Goal: Complete application form

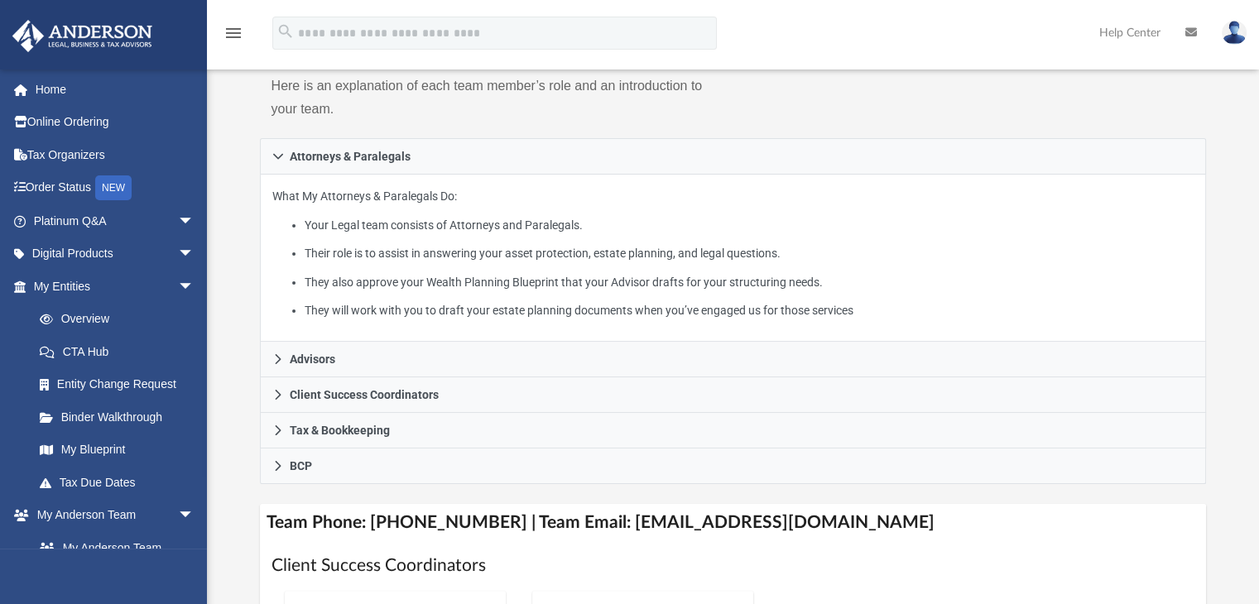
scroll to position [248, 0]
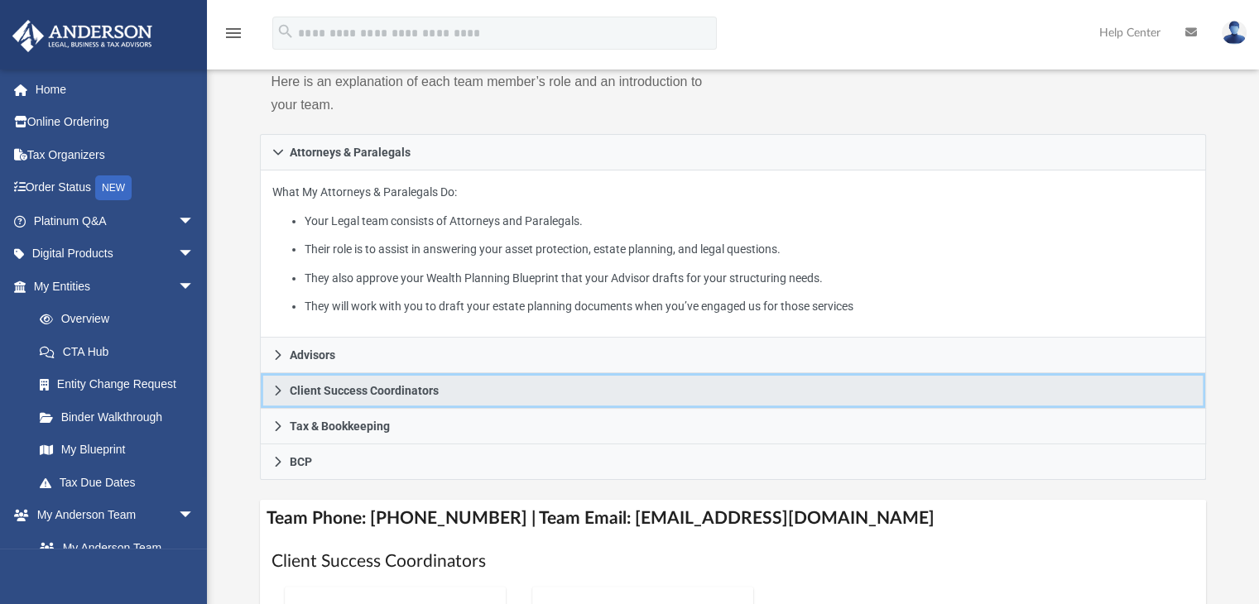
click at [313, 393] on span "Client Success Coordinators" at bounding box center [364, 391] width 149 height 12
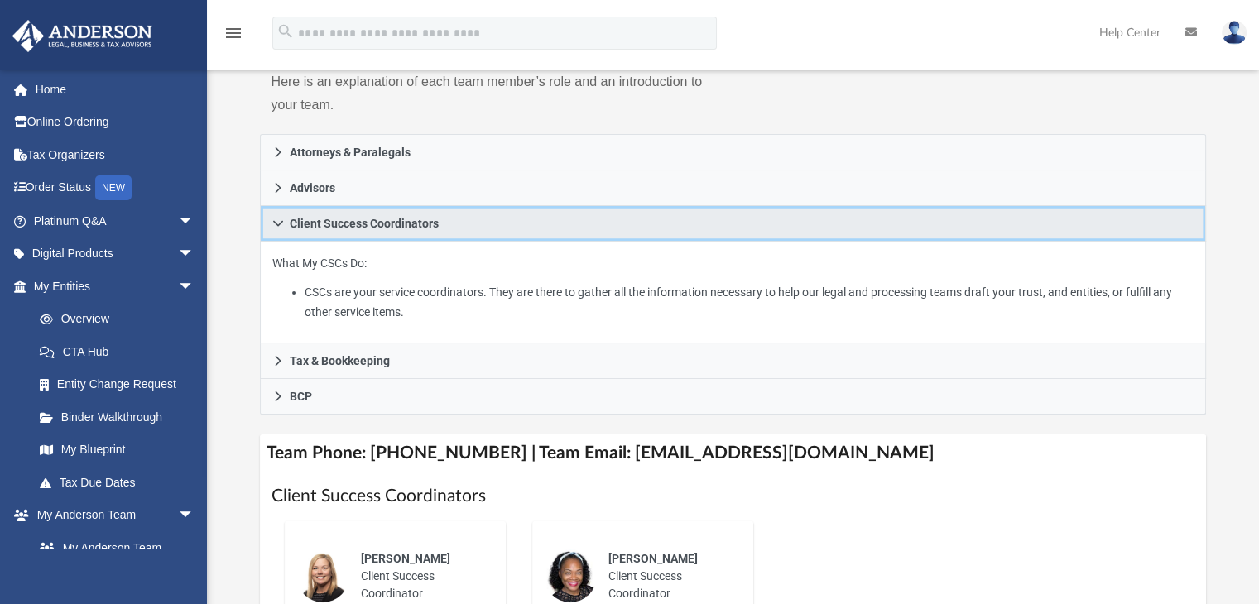
click at [285, 226] on link "Client Success Coordinators" at bounding box center [733, 224] width 947 height 36
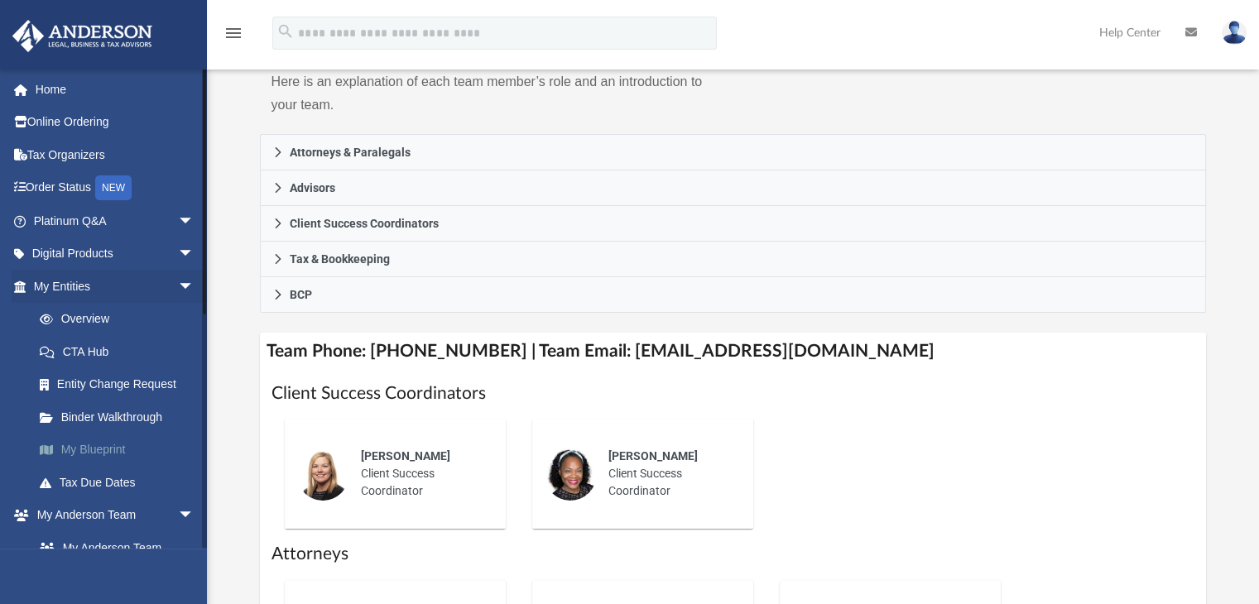
click at [98, 452] on link "My Blueprint" at bounding box center [121, 450] width 196 height 33
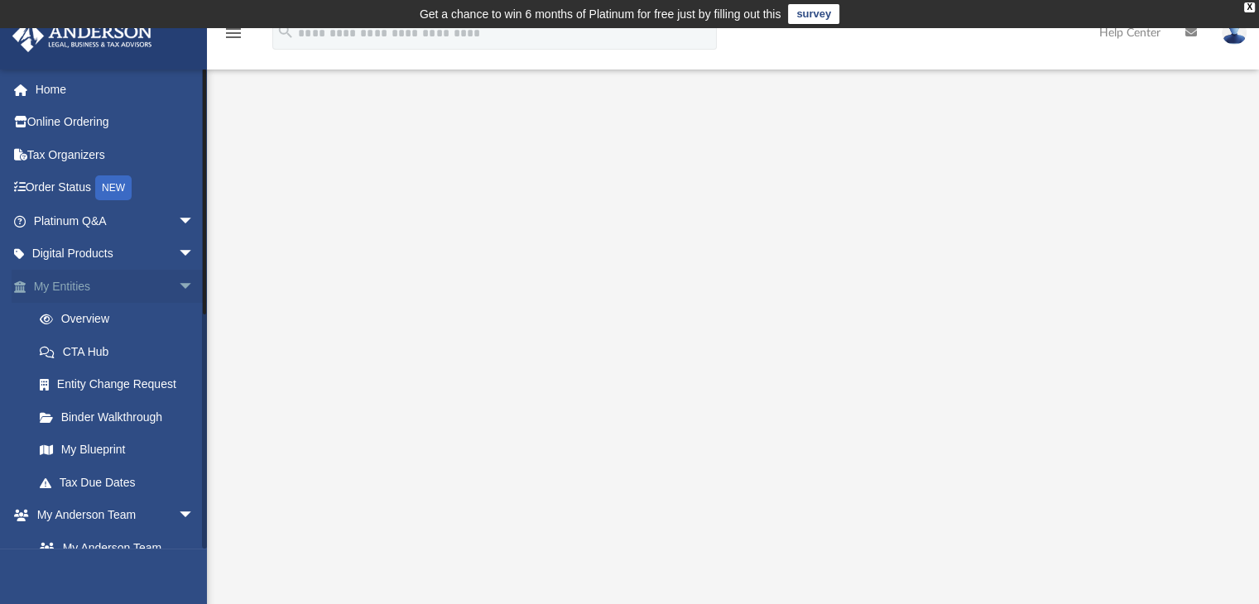
click at [182, 282] on span "arrow_drop_down" at bounding box center [194, 287] width 33 height 34
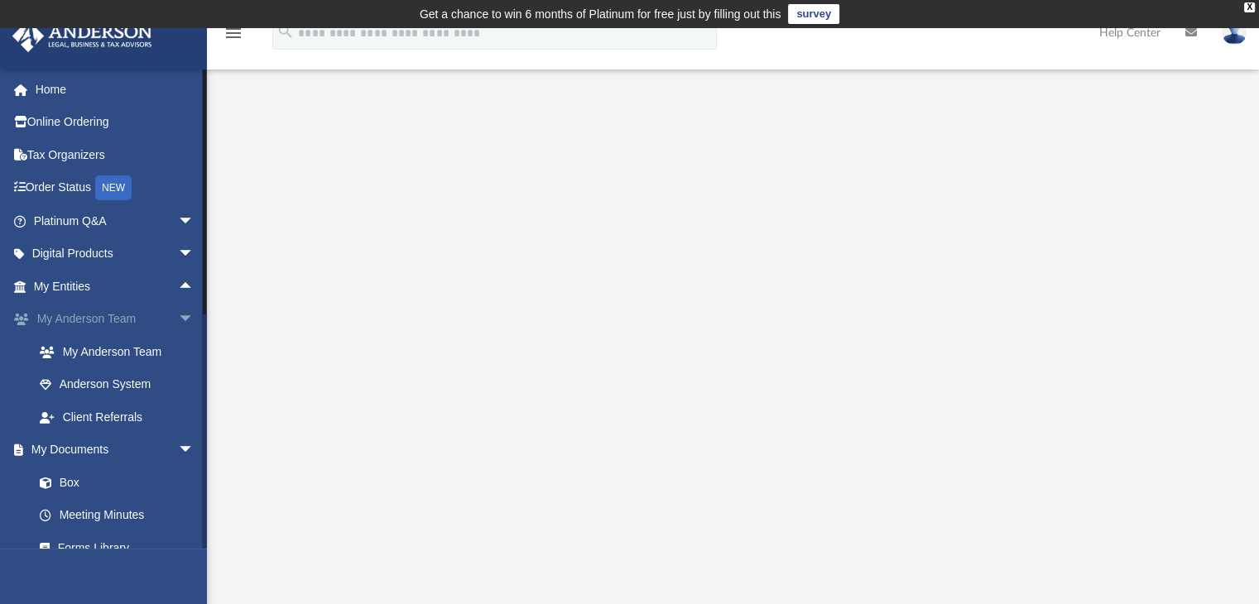
click at [179, 319] on span "arrow_drop_down" at bounding box center [194, 320] width 33 height 34
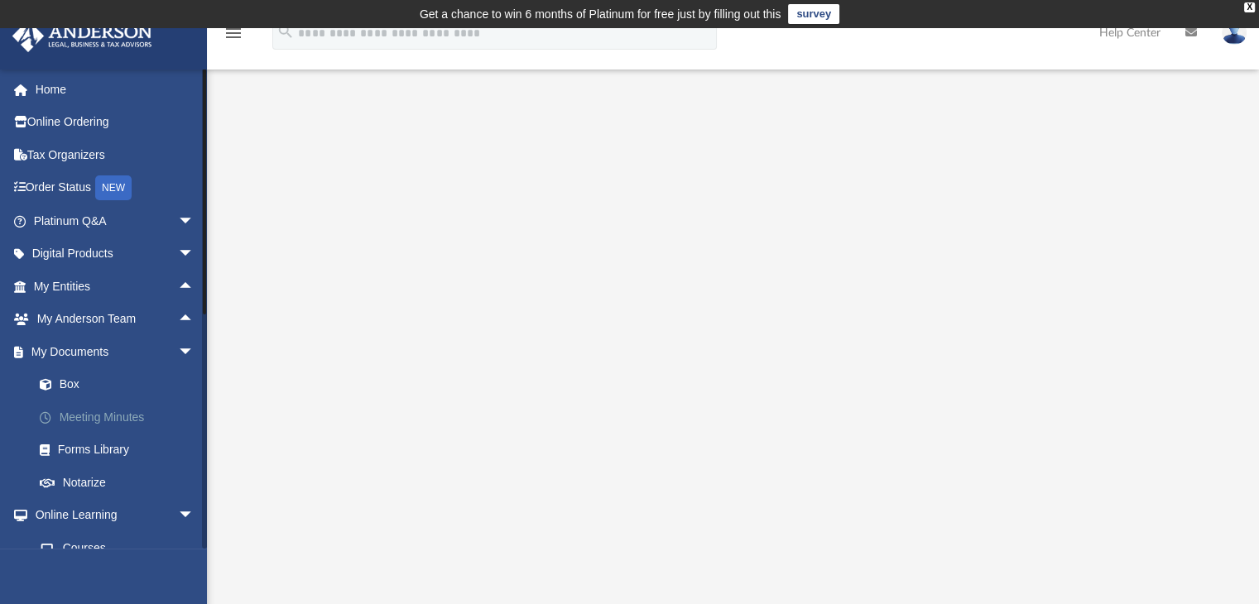
click at [115, 413] on link "Meeting Minutes" at bounding box center [121, 417] width 196 height 33
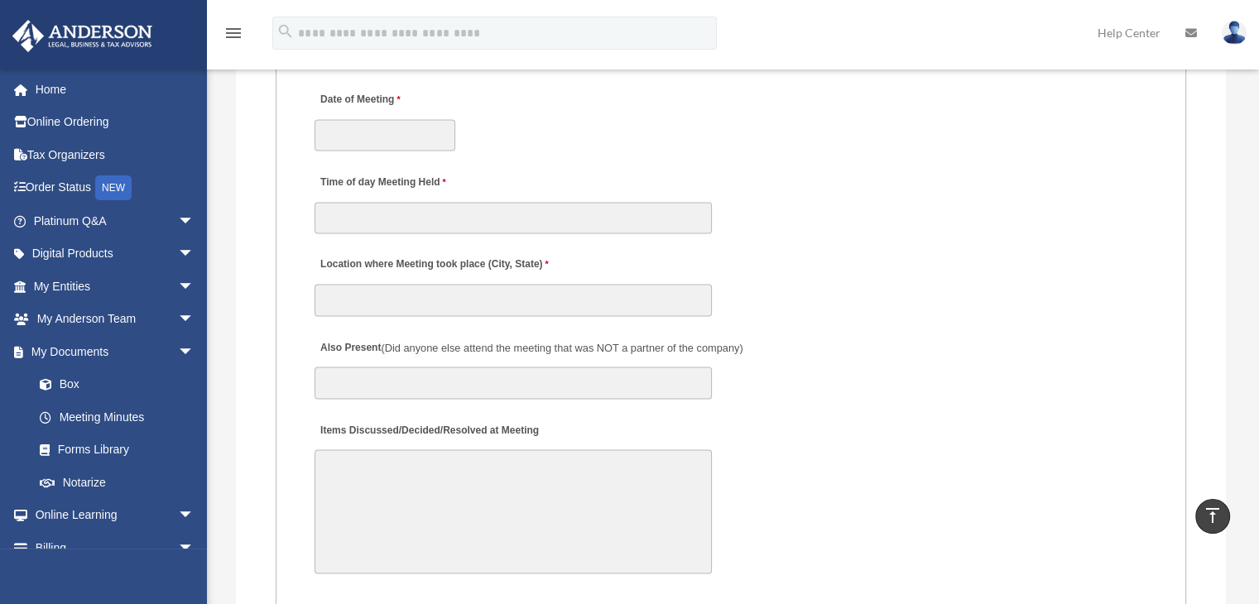
scroll to position [2731, 0]
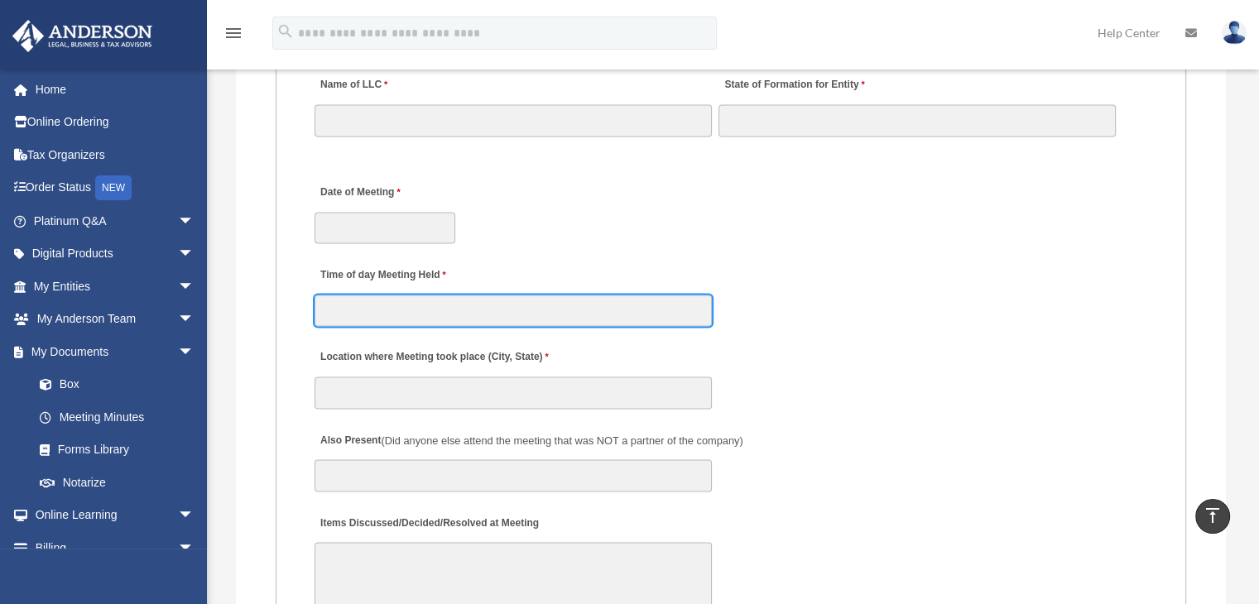
click at [479, 300] on input "Time of day Meeting Held" at bounding box center [512, 310] width 397 height 31
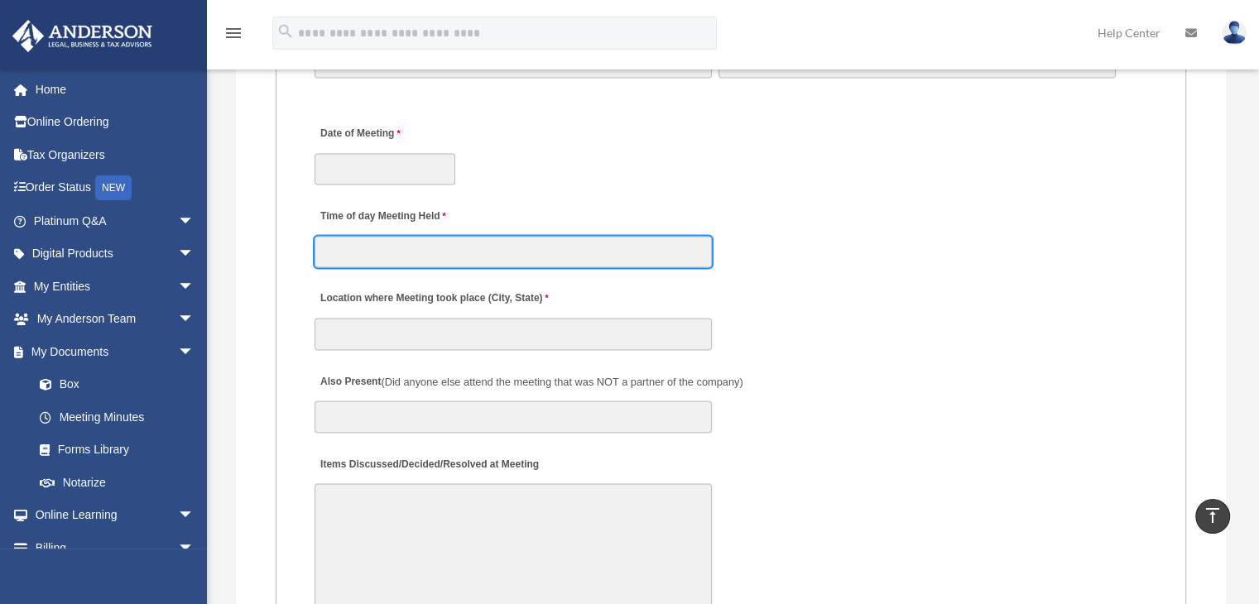
scroll to position [2896, 0]
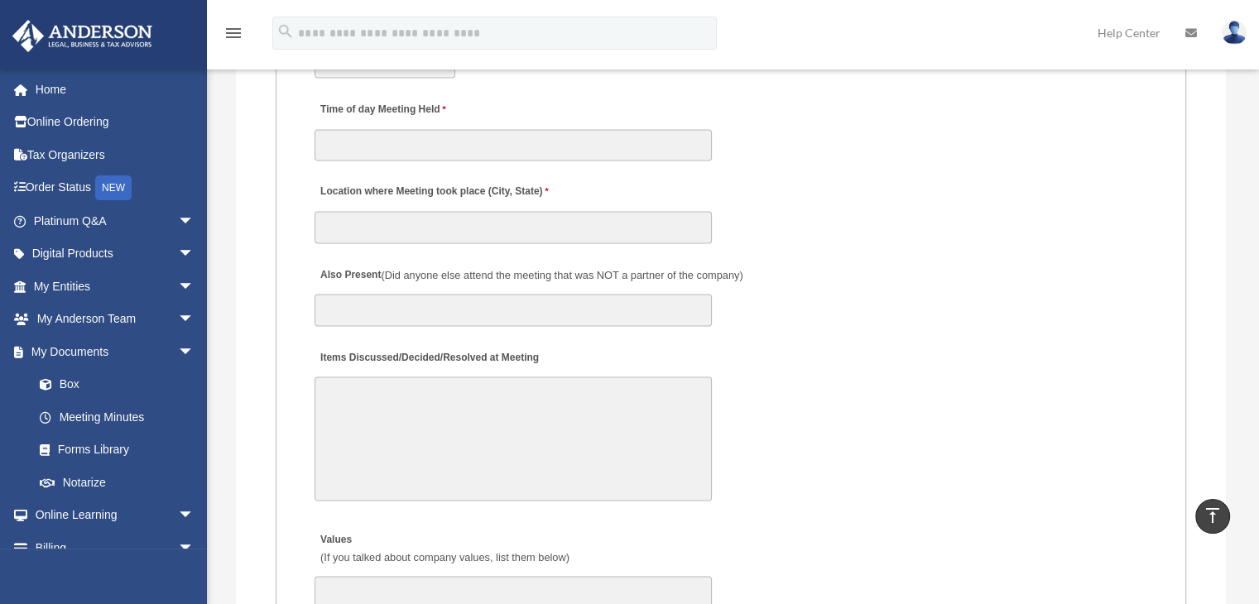
click at [397, 412] on textarea "Items Discussed/Decided/Resolved at Meeting" at bounding box center [512, 439] width 397 height 124
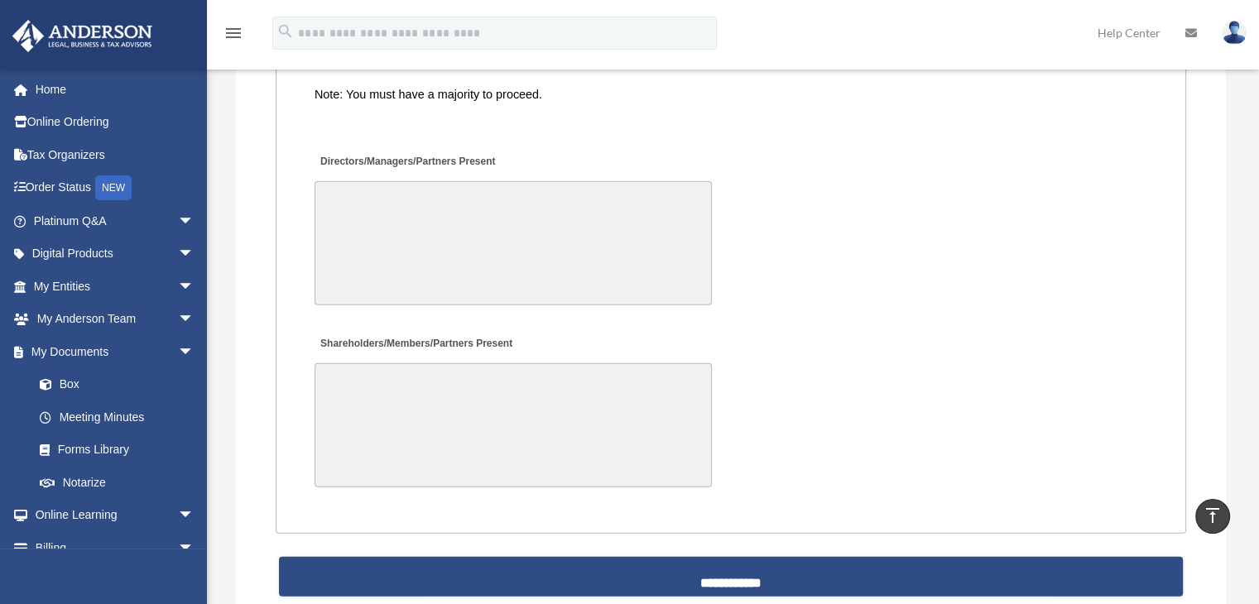
scroll to position [3818, 0]
click at [180, 348] on span "arrow_drop_down" at bounding box center [194, 352] width 33 height 34
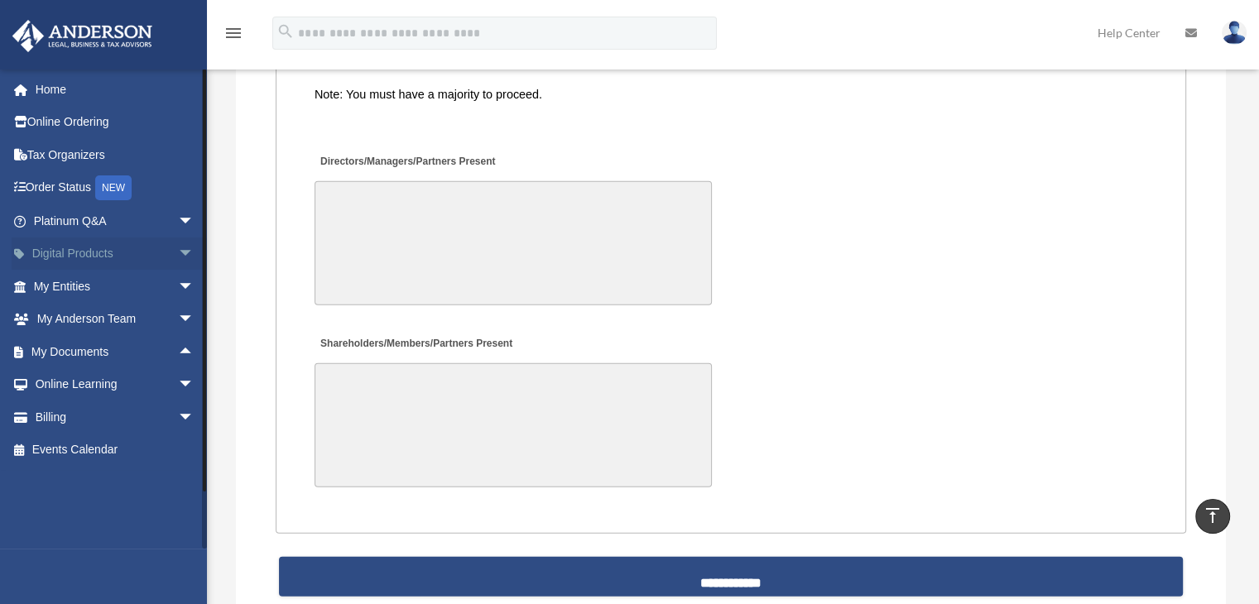
click at [185, 252] on span "arrow_drop_down" at bounding box center [194, 255] width 33 height 34
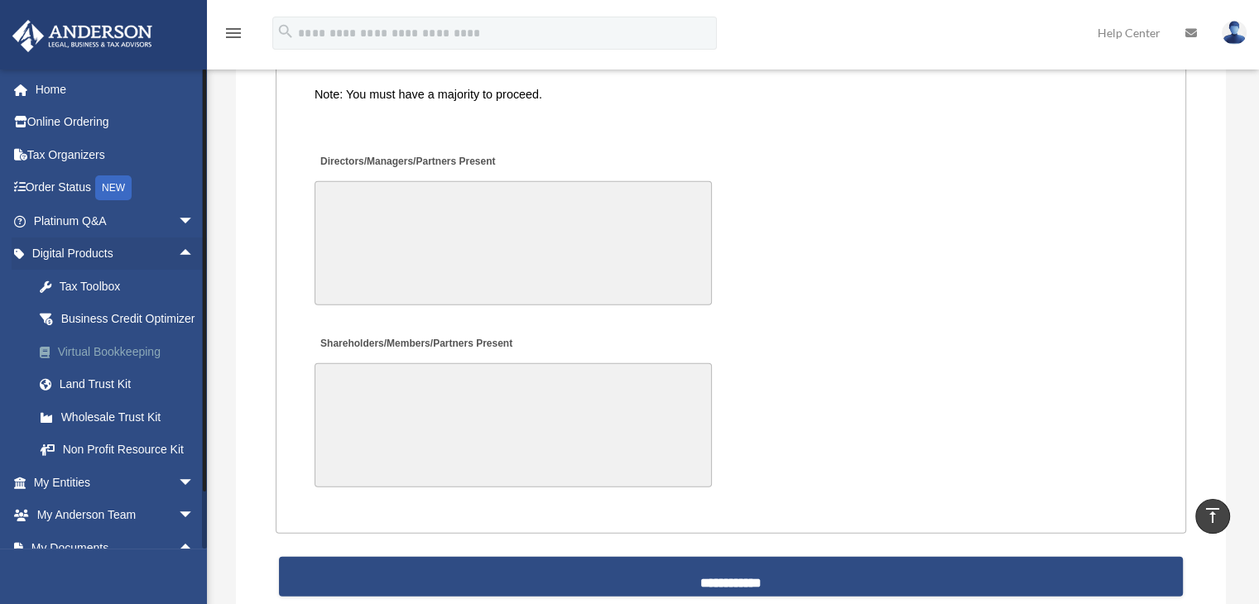
click at [132, 362] on div "Virtual Bookkeeping" at bounding box center [128, 352] width 141 height 21
